Goal: Navigation & Orientation: Find specific page/section

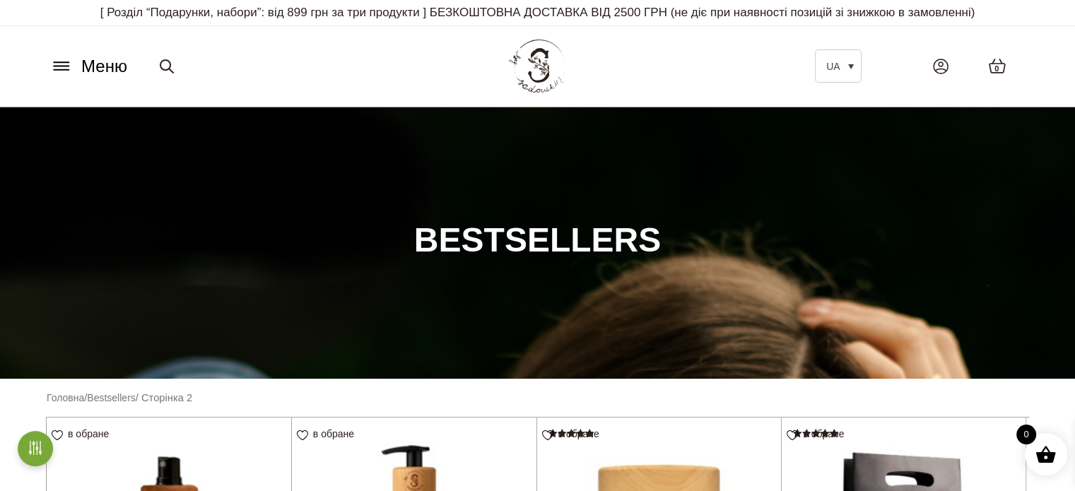
click at [90, 63] on span "Меню" at bounding box center [104, 66] width 46 height 25
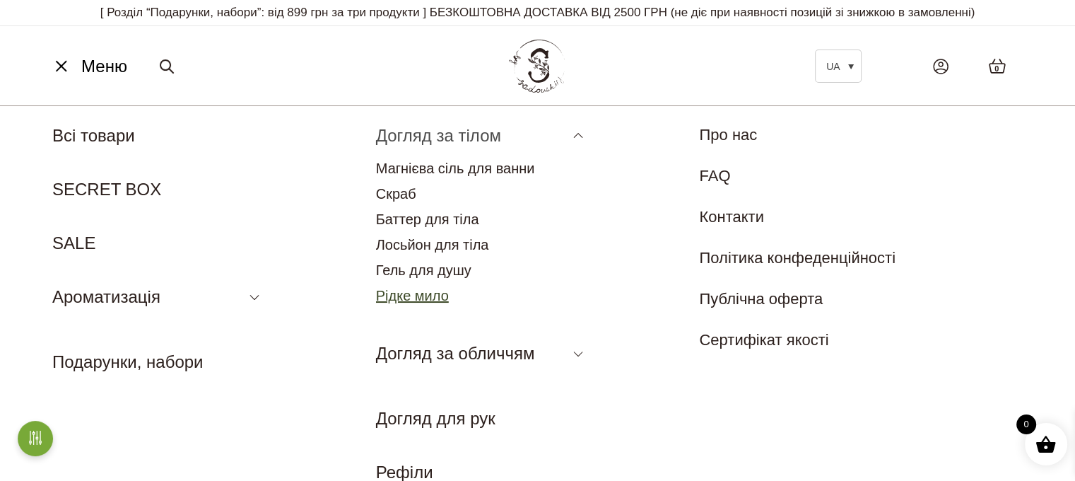
click at [424, 292] on link "Рідке мило" at bounding box center [412, 296] width 73 height 16
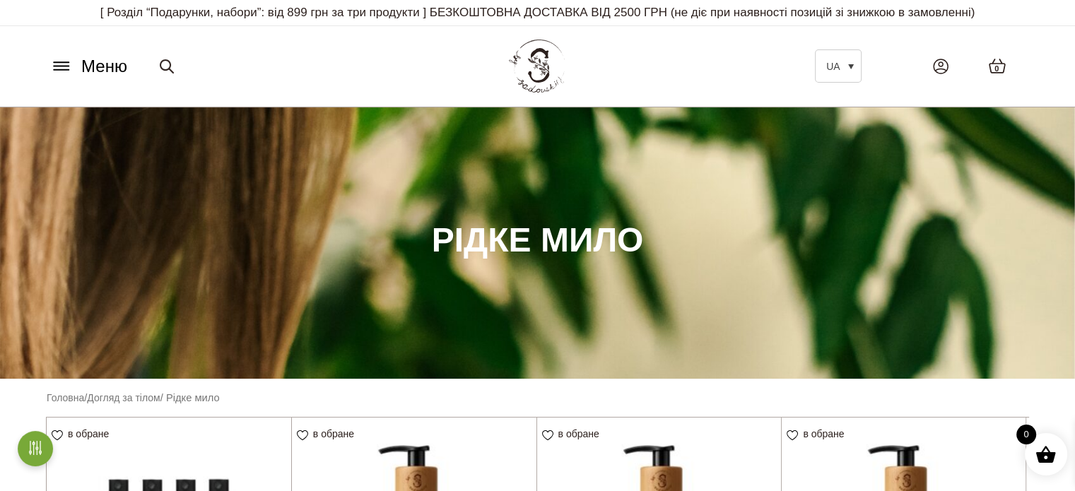
click at [91, 66] on span "Меню" at bounding box center [104, 66] width 46 height 25
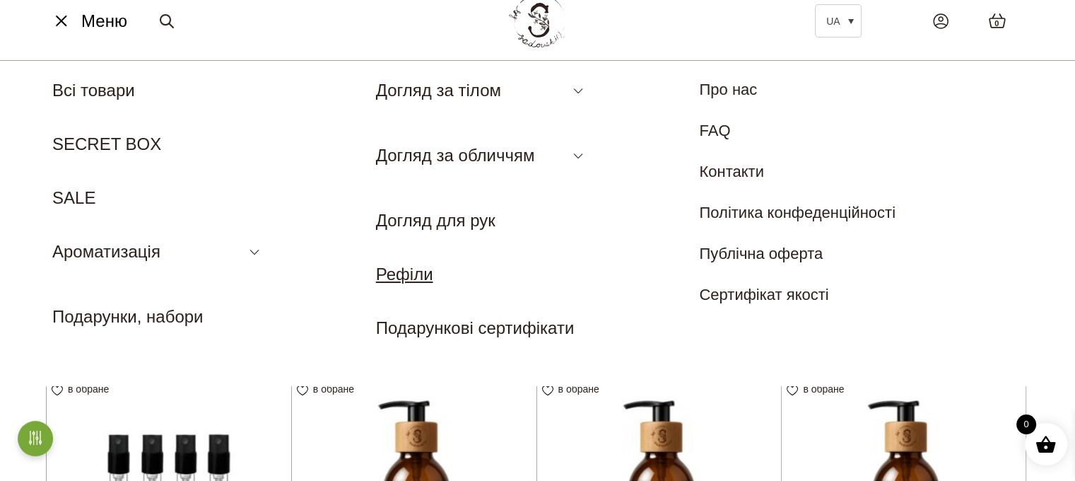
scroll to position [71, 0]
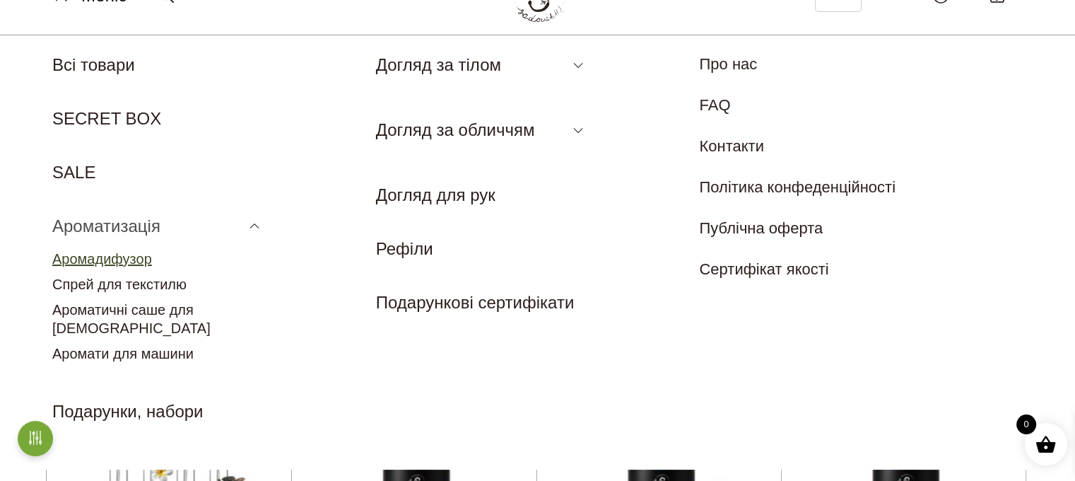
click at [130, 255] on link "Аромадифузор" at bounding box center [102, 259] width 100 height 16
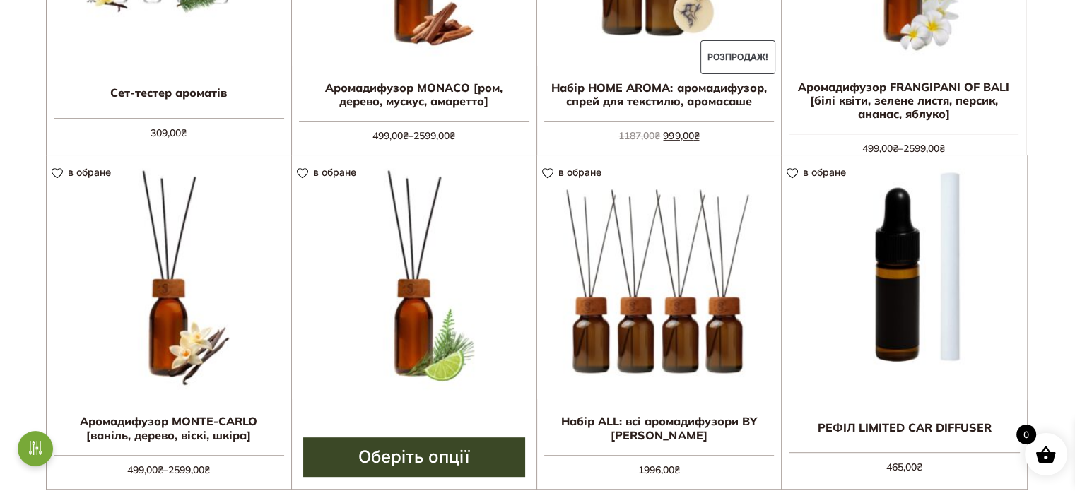
scroll to position [707, 0]
